Goal: Information Seeking & Learning: Learn about a topic

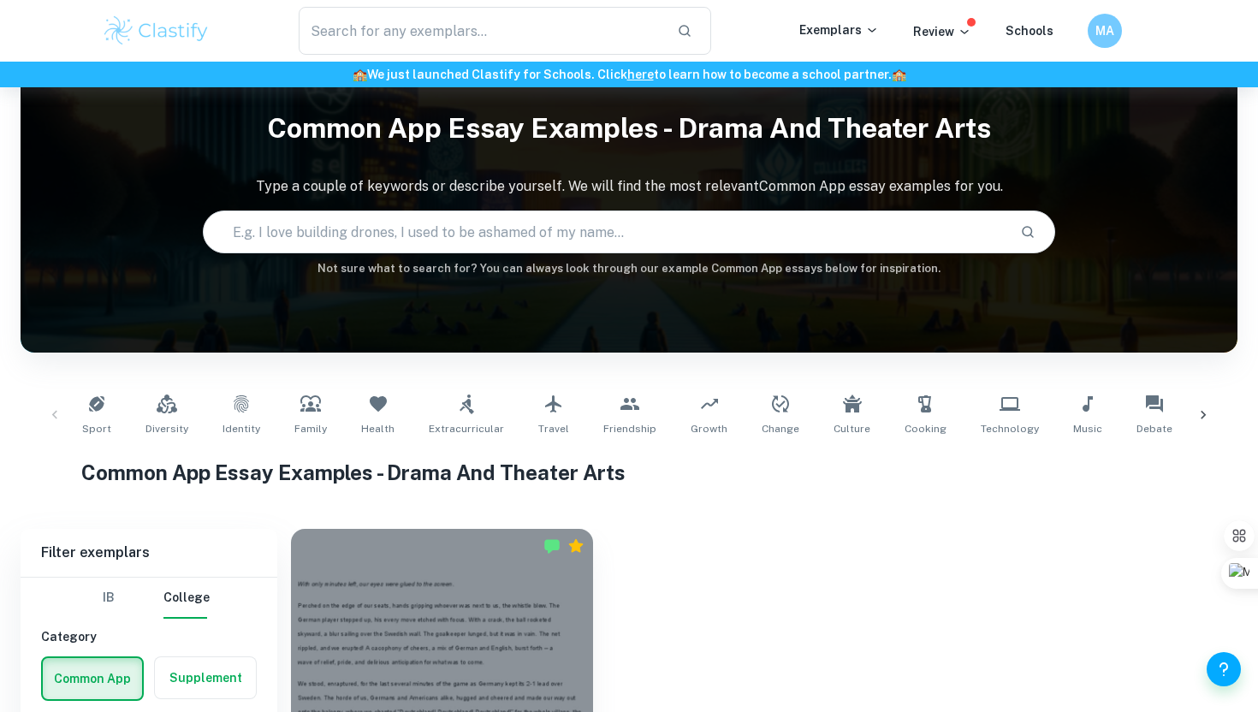
scroll to position [18, 0]
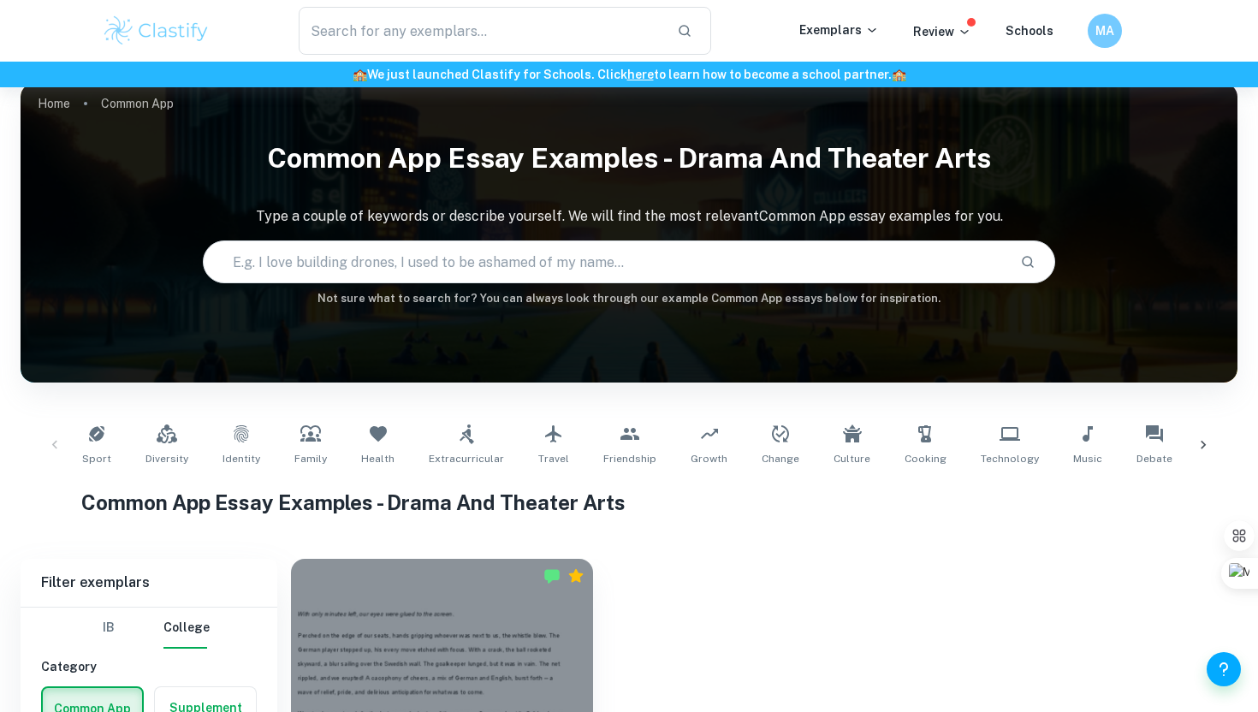
click at [556, 262] on input "text" at bounding box center [605, 262] width 802 height 48
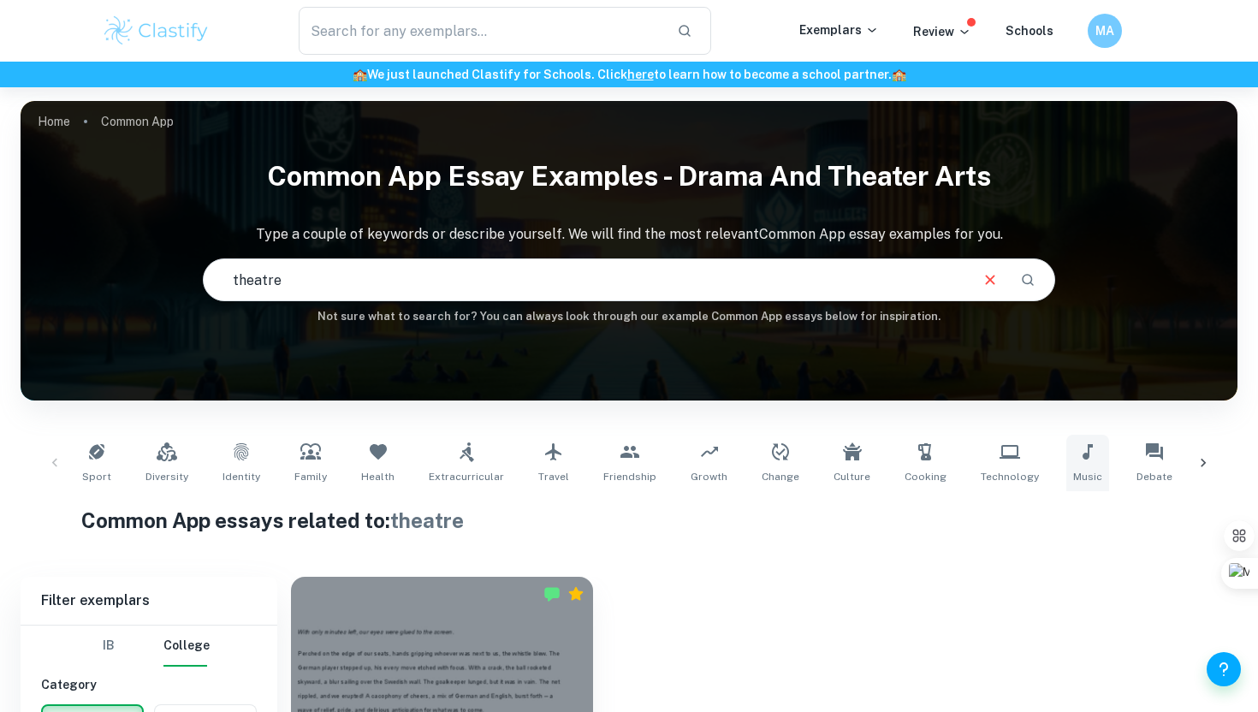
click at [1073, 470] on span "Music" at bounding box center [1087, 476] width 29 height 15
type input "Music"
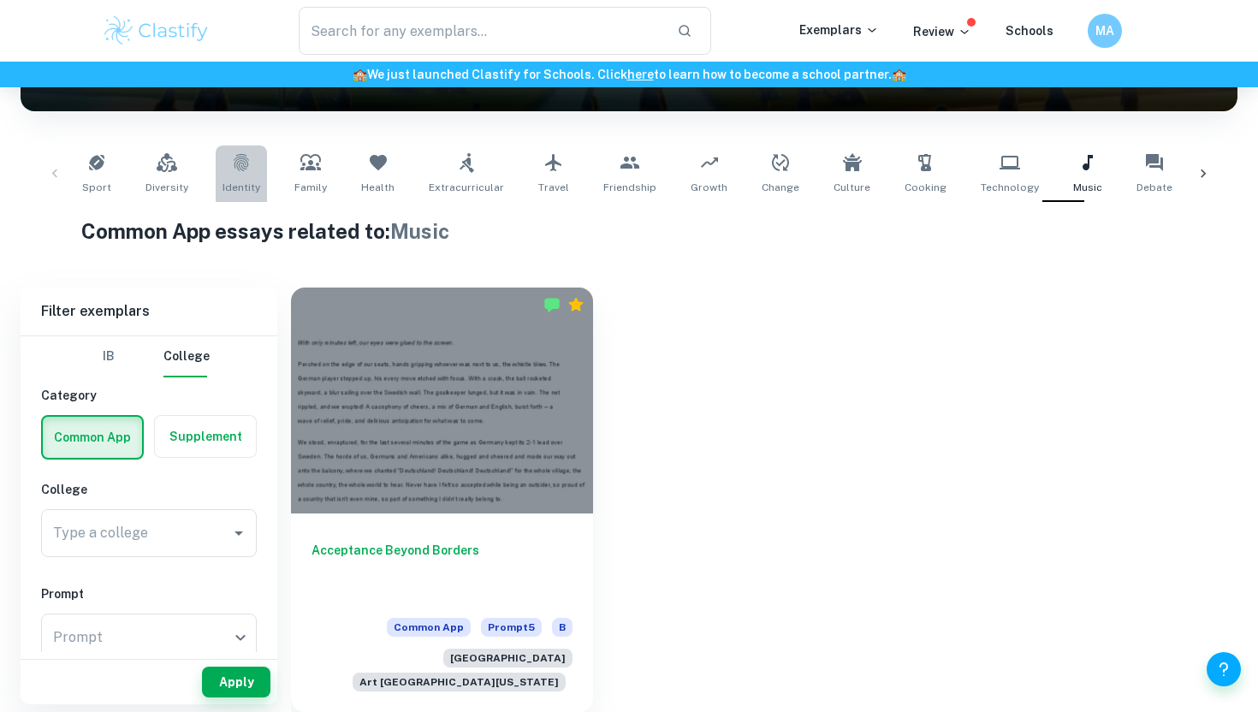
click at [244, 175] on link "Identity" at bounding box center [241, 174] width 51 height 56
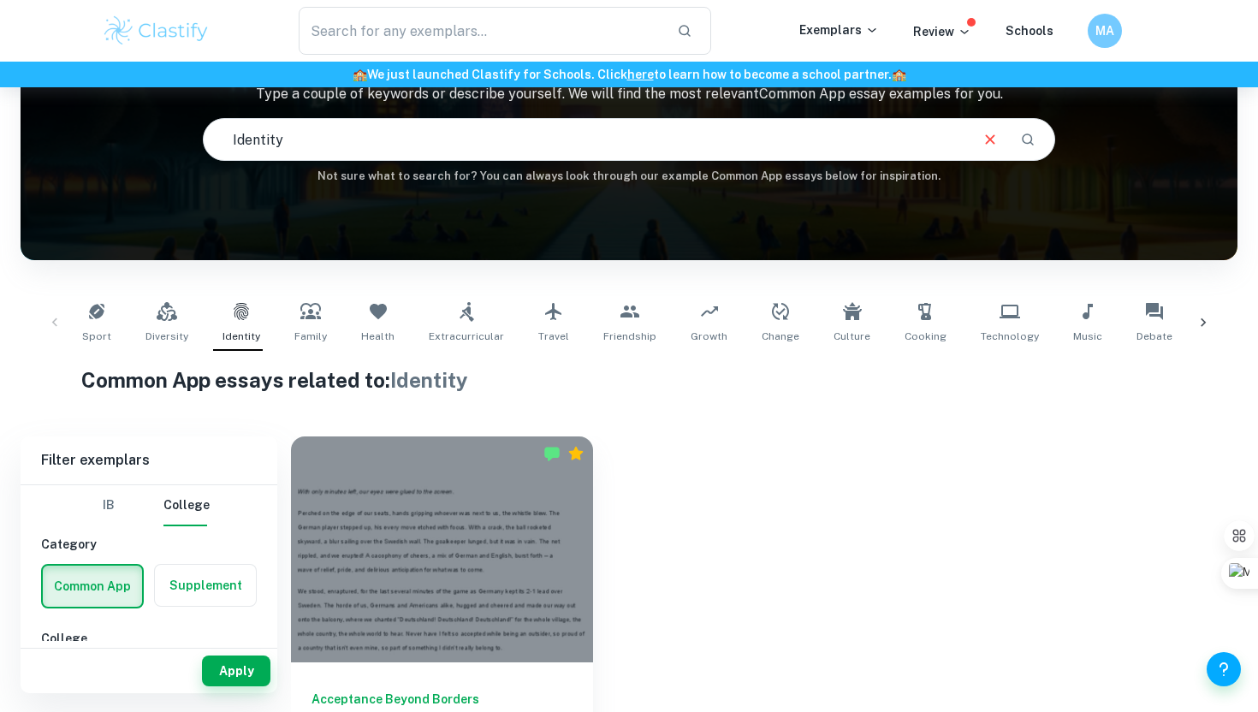
scroll to position [152, 0]
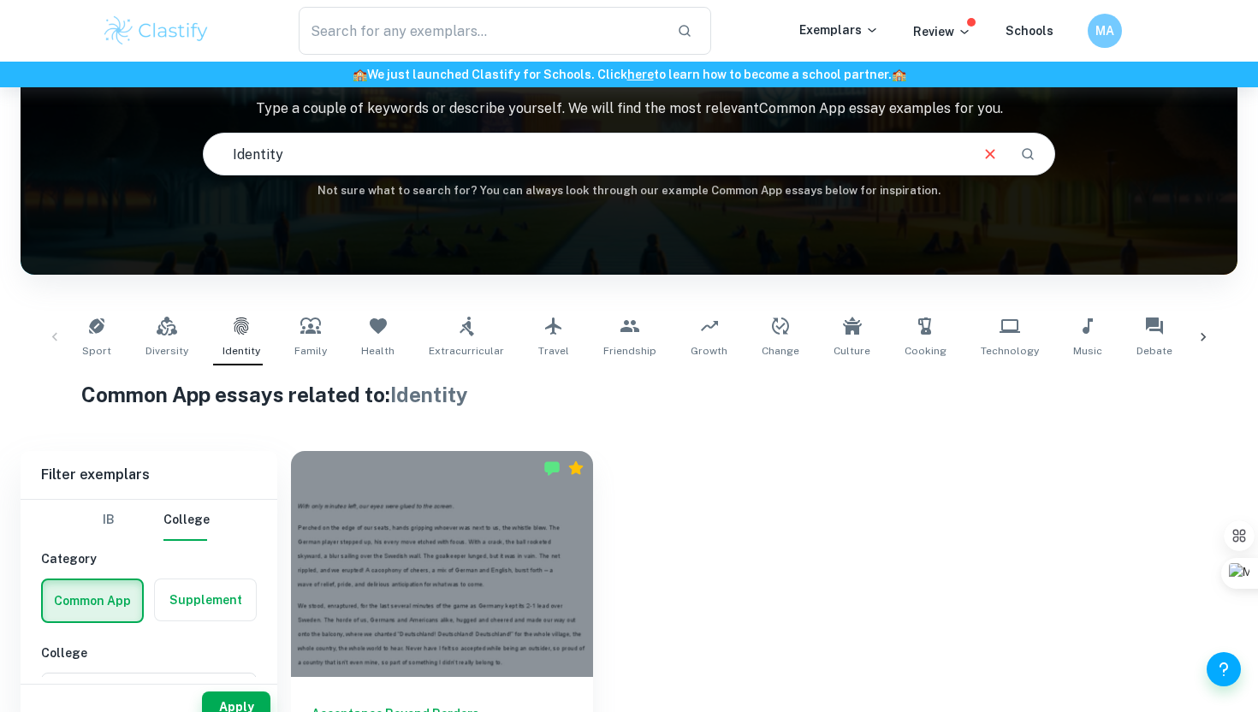
type input "Music"
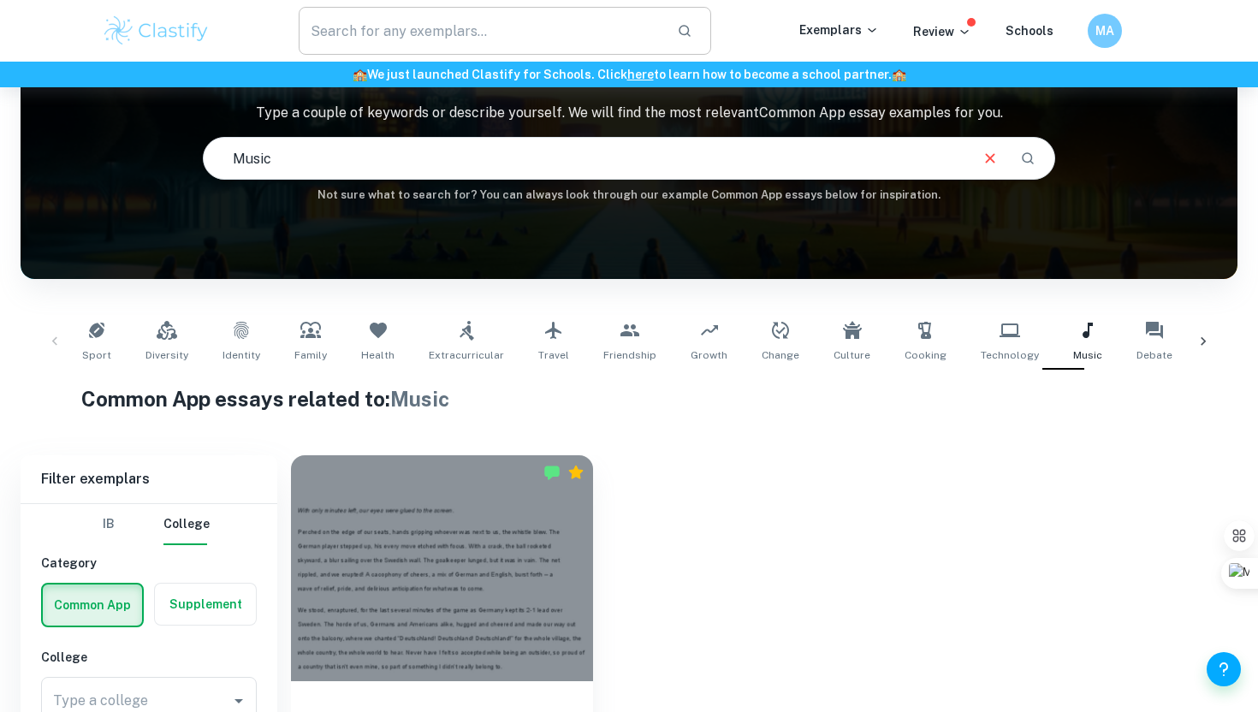
scroll to position [289, 0]
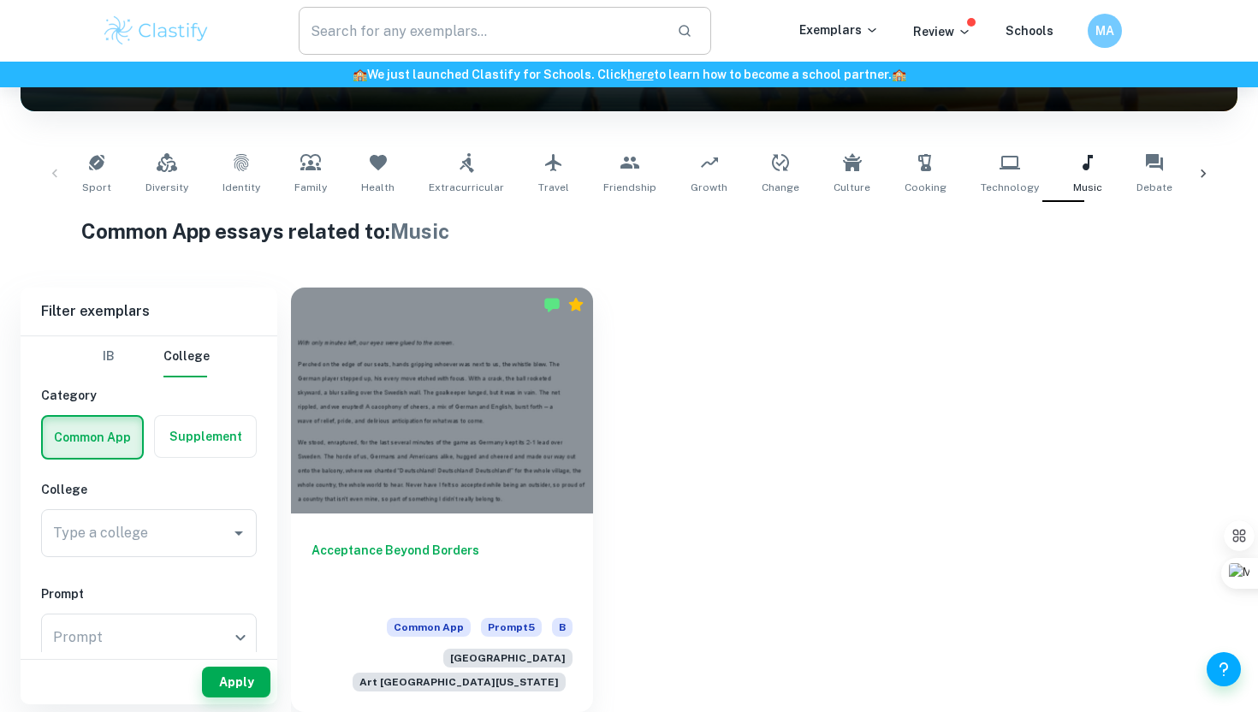
click at [404, 45] on input "text" at bounding box center [481, 31] width 365 height 48
